Goal: Answer question/provide support

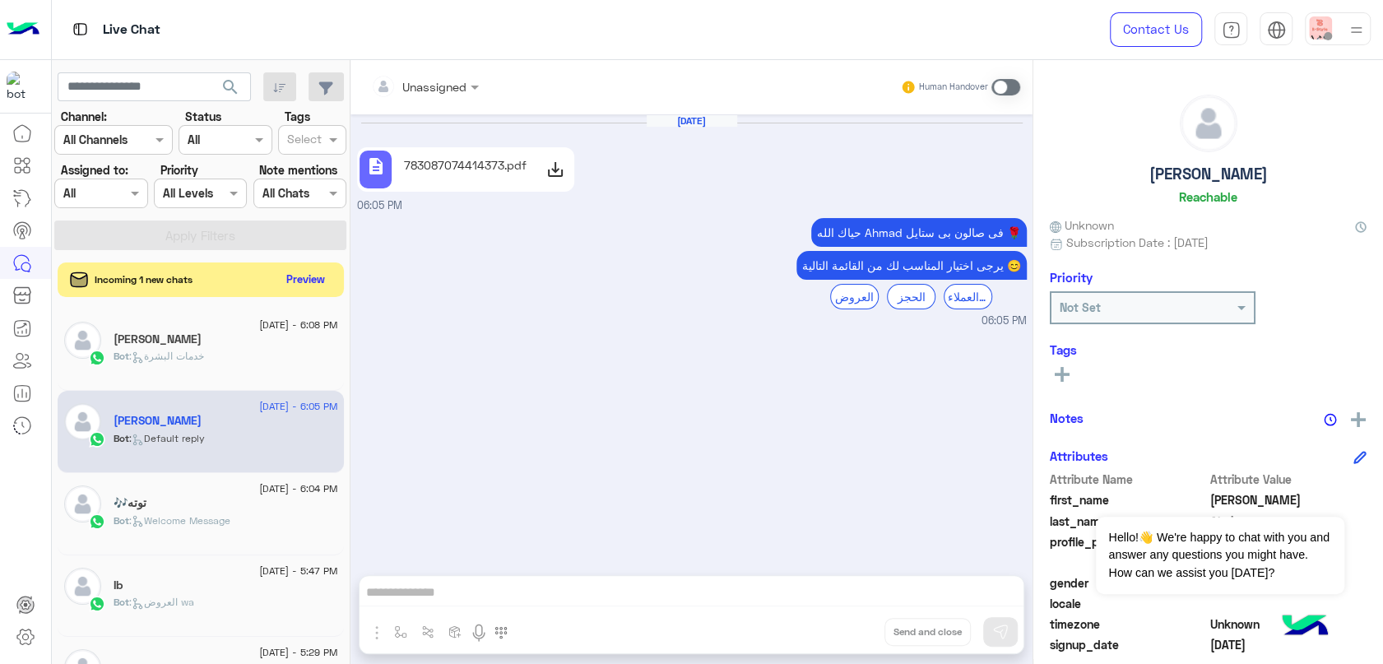
click at [319, 285] on button "Preview" at bounding box center [306, 279] width 51 height 22
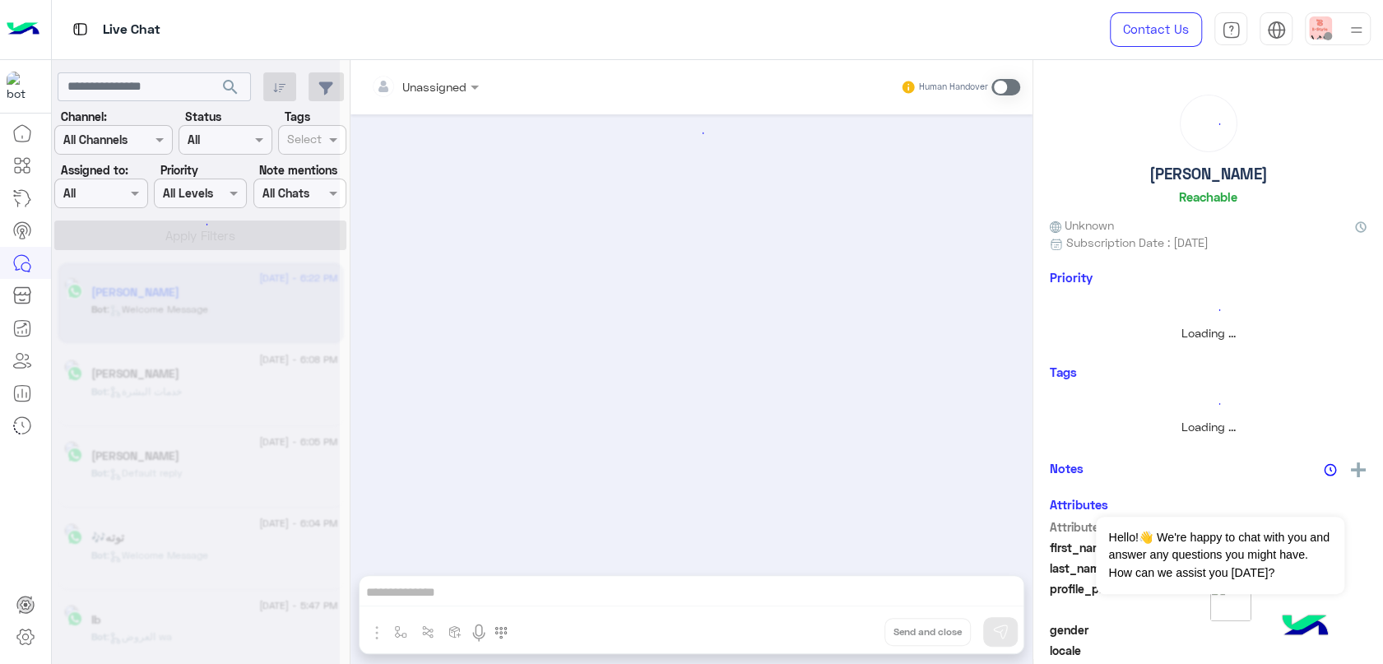
click at [478, 171] on div at bounding box center [691, 336] width 682 height 444
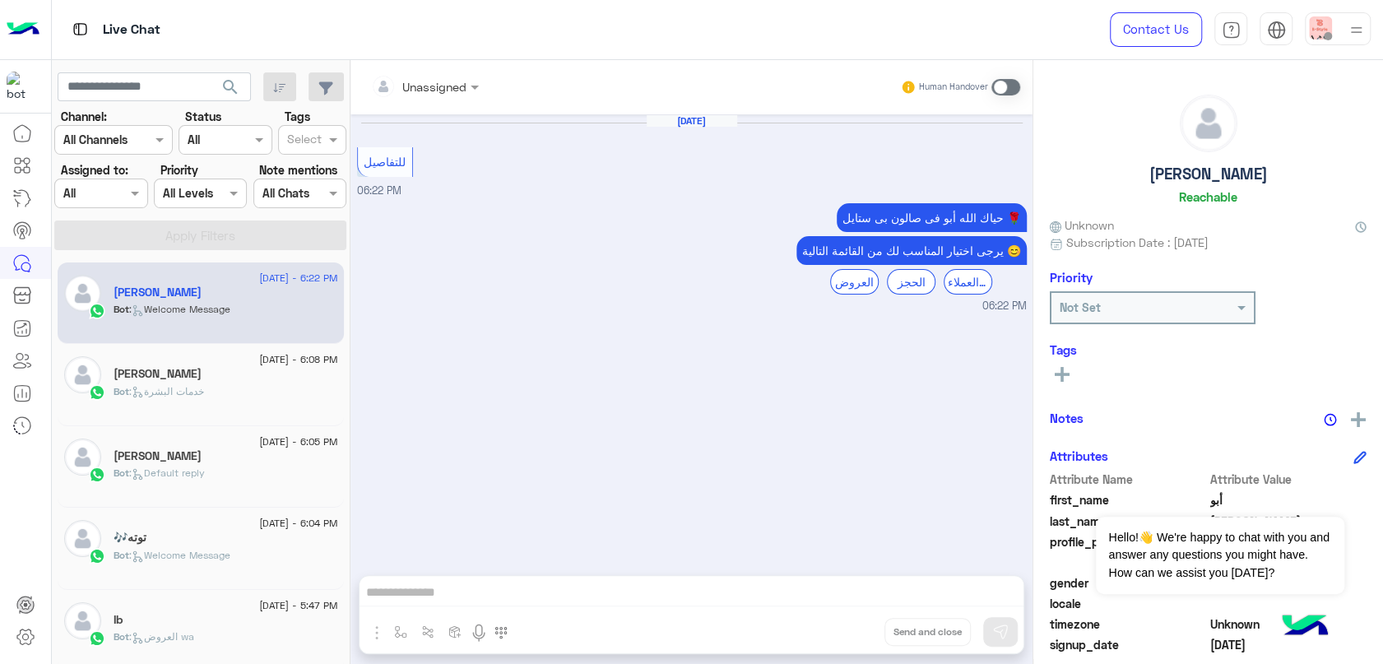
click at [271, 371] on div "[PERSON_NAME]" at bounding box center [226, 375] width 225 height 17
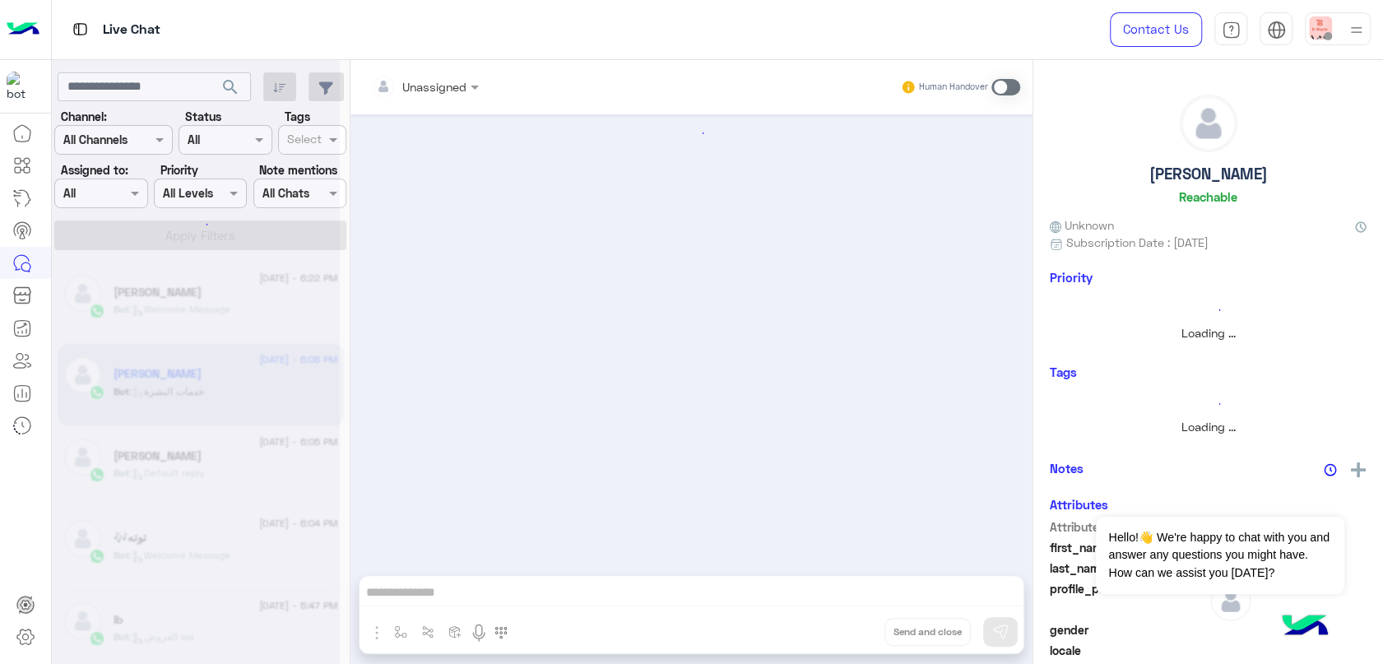
scroll to position [205, 0]
